Goal: Information Seeking & Learning: Find specific fact

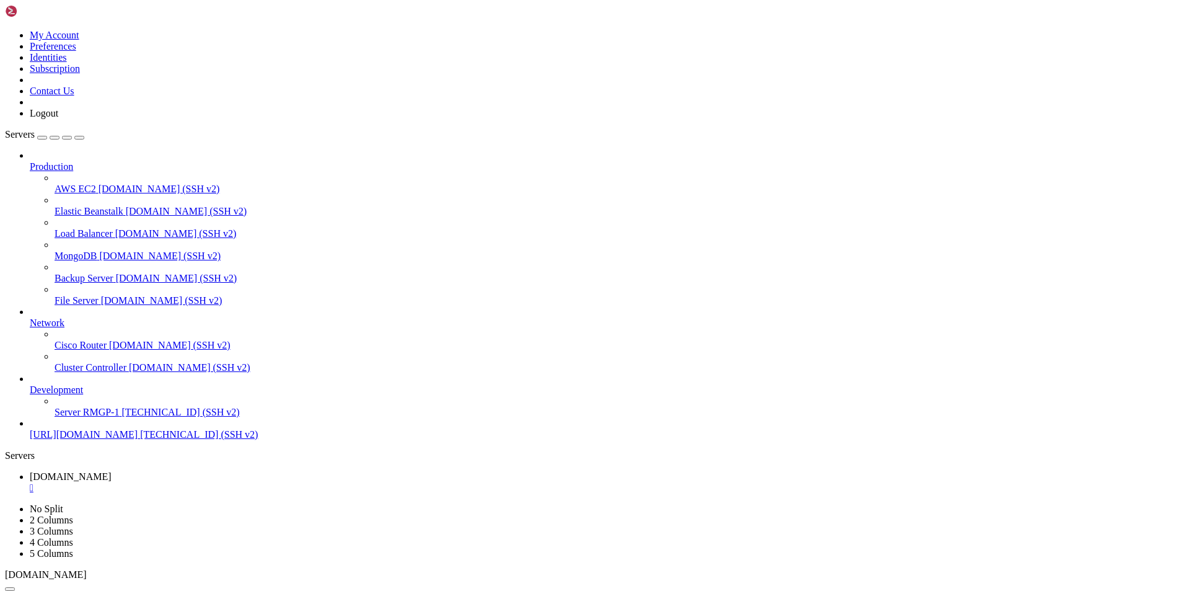
scroll to position [4352, 0]
drag, startPoint x: 156, startPoint y: 1176, endPoint x: 89, endPoint y: 1113, distance: 92.1
copy div "~# curl -I [DOMAIN_NAME] HTTP/1.1 301 Moved Permanently Connection: Keep-Alive …"
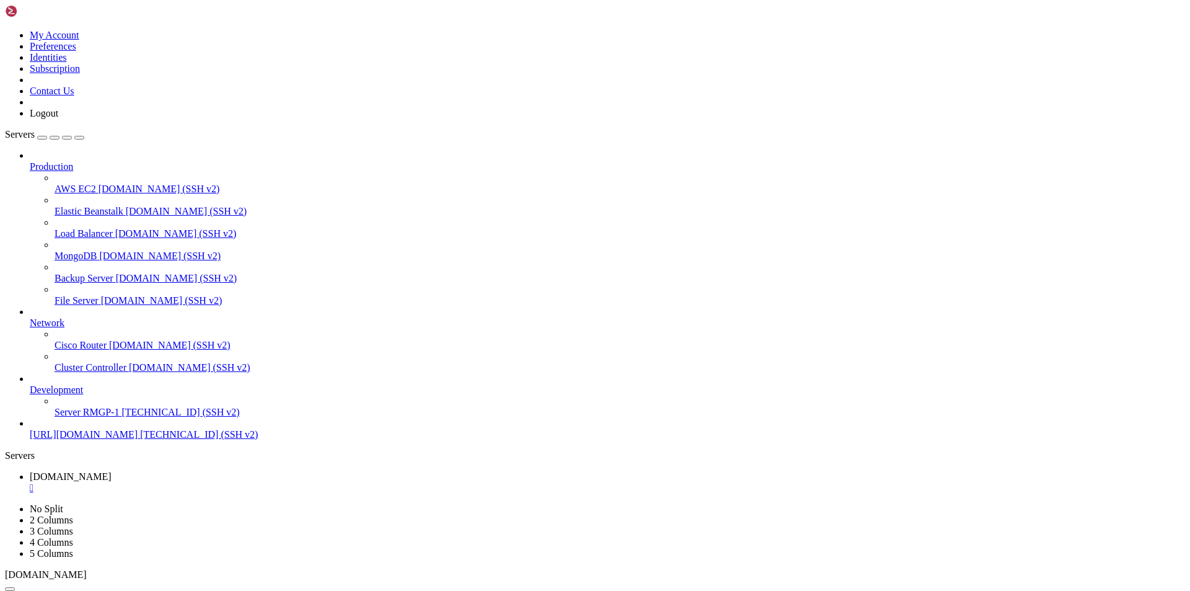
scroll to position [5171, 0]
drag, startPoint x: 11, startPoint y: 983, endPoint x: 324, endPoint y: 1083, distance: 327.9
copy div "Domain Name: [DOMAIN_NAME] Registry Domain ID: 2813175477_DOMAIN_COM-VRSN Regis…"
